Goal: Task Accomplishment & Management: Manage account settings

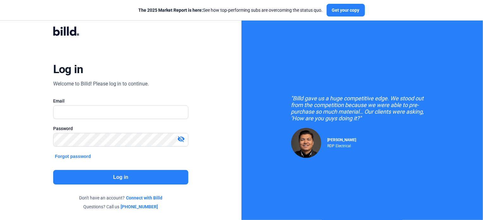
type input "[EMAIL_ADDRESS][DOMAIN_NAME]"
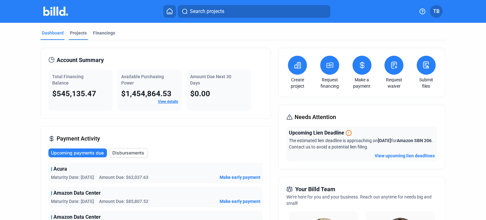
click at [77, 35] on div "Projects" at bounding box center [78, 33] width 17 height 6
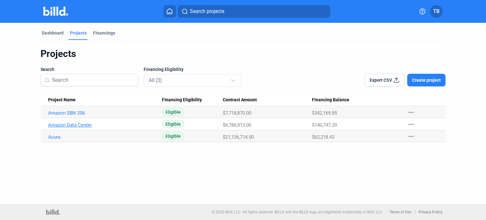
click at [66, 116] on link "Amazon Data Center" at bounding box center [103, 113] width 110 height 6
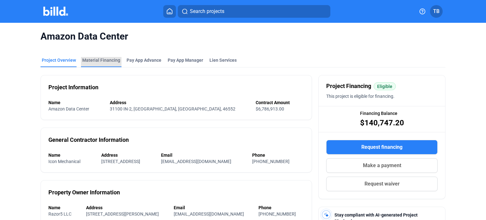
click at [105, 57] on div "Material Financing" at bounding box center [101, 60] width 38 height 6
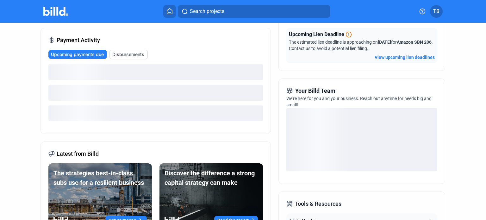
scroll to position [127, 0]
